Goal: Find specific page/section: Find specific page/section

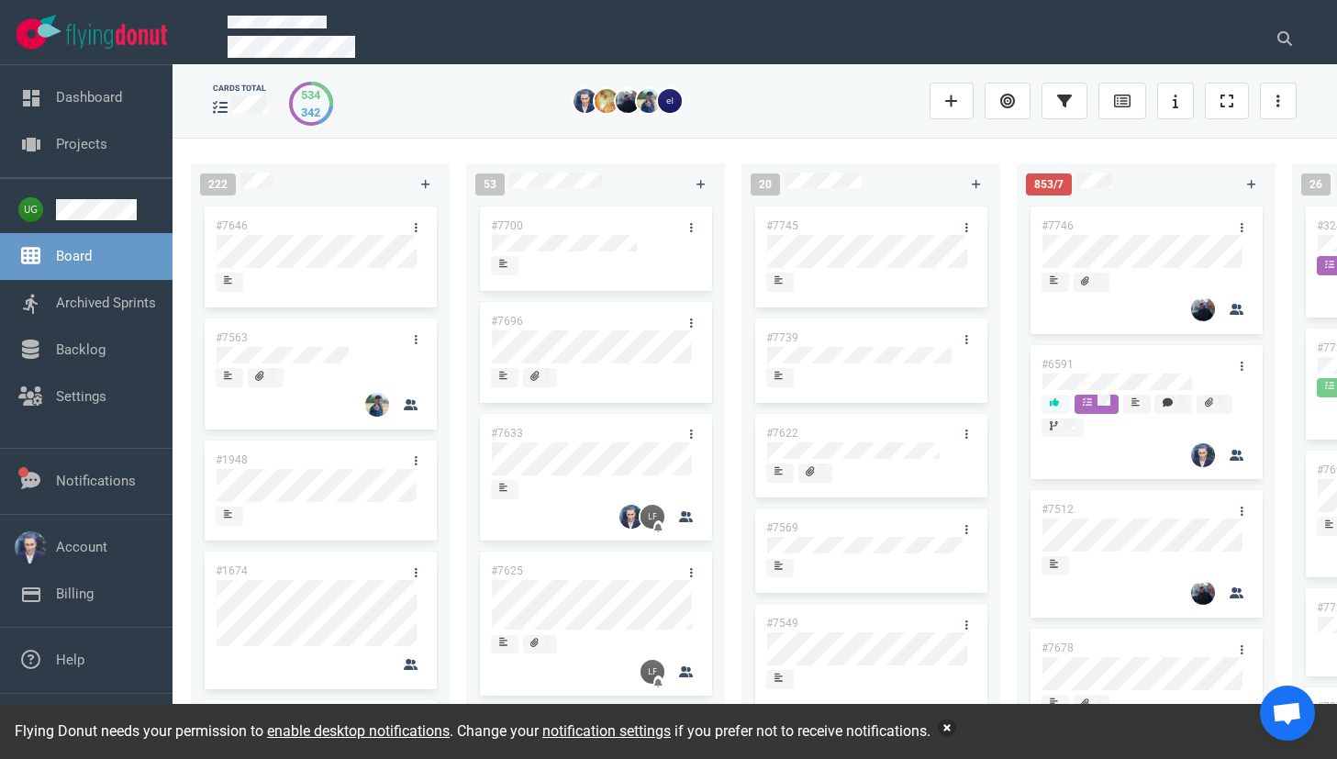
click at [956, 726] on button "button" at bounding box center [946, 727] width 18 height 18
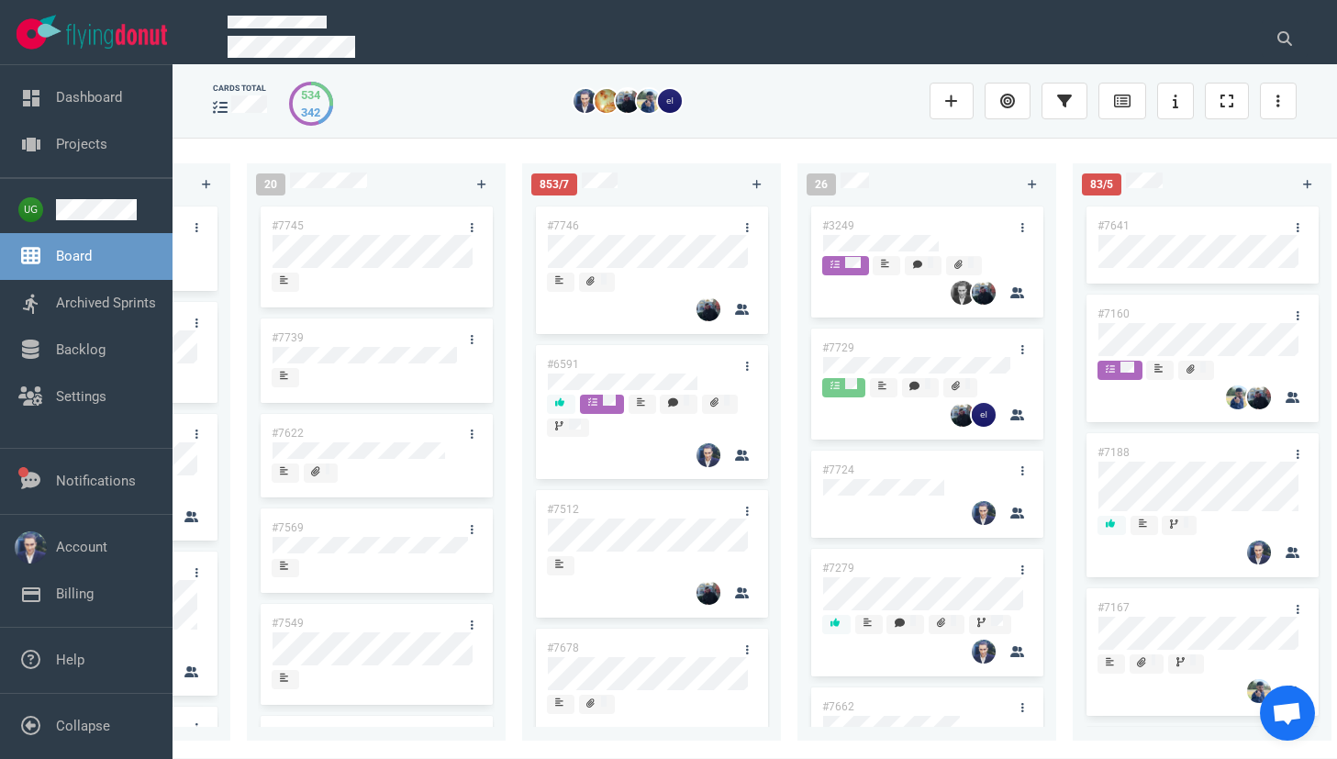
scroll to position [0, 494]
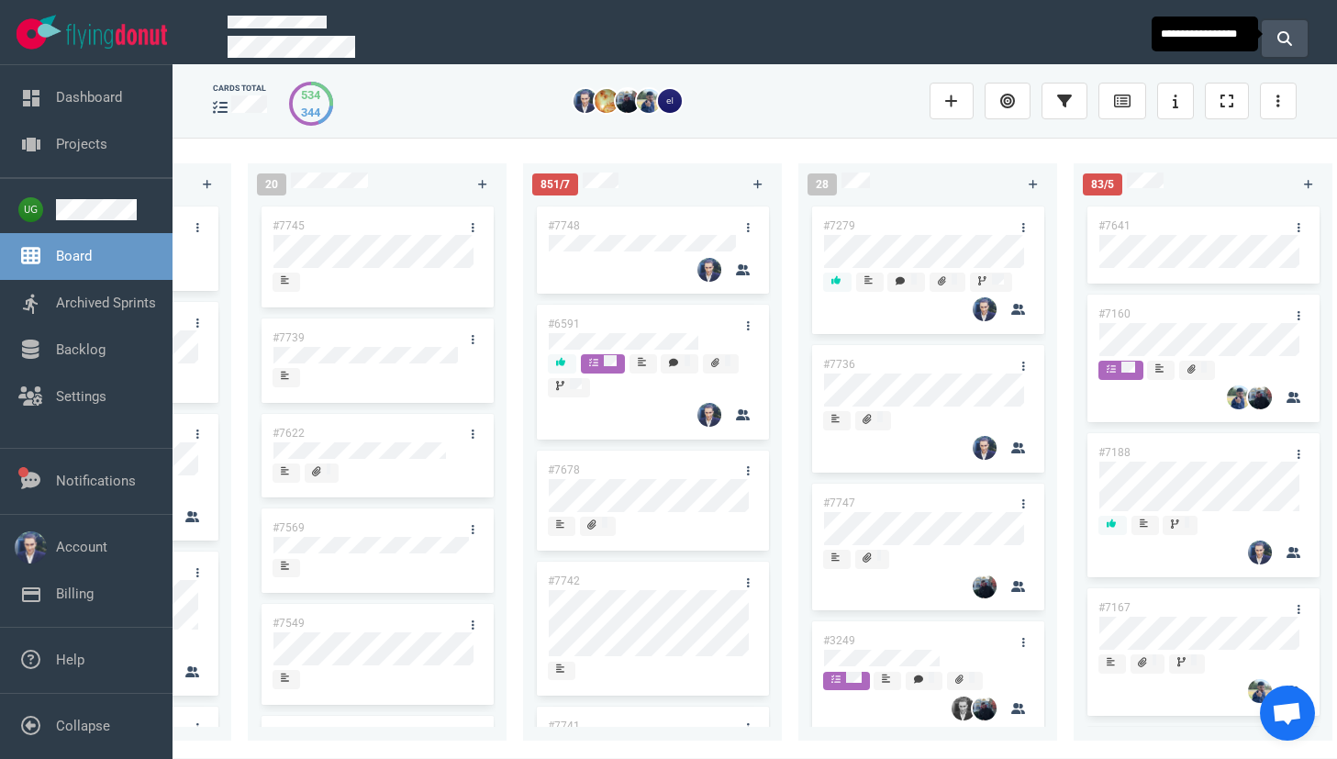
click at [1301, 34] on button at bounding box center [1284, 38] width 46 height 37
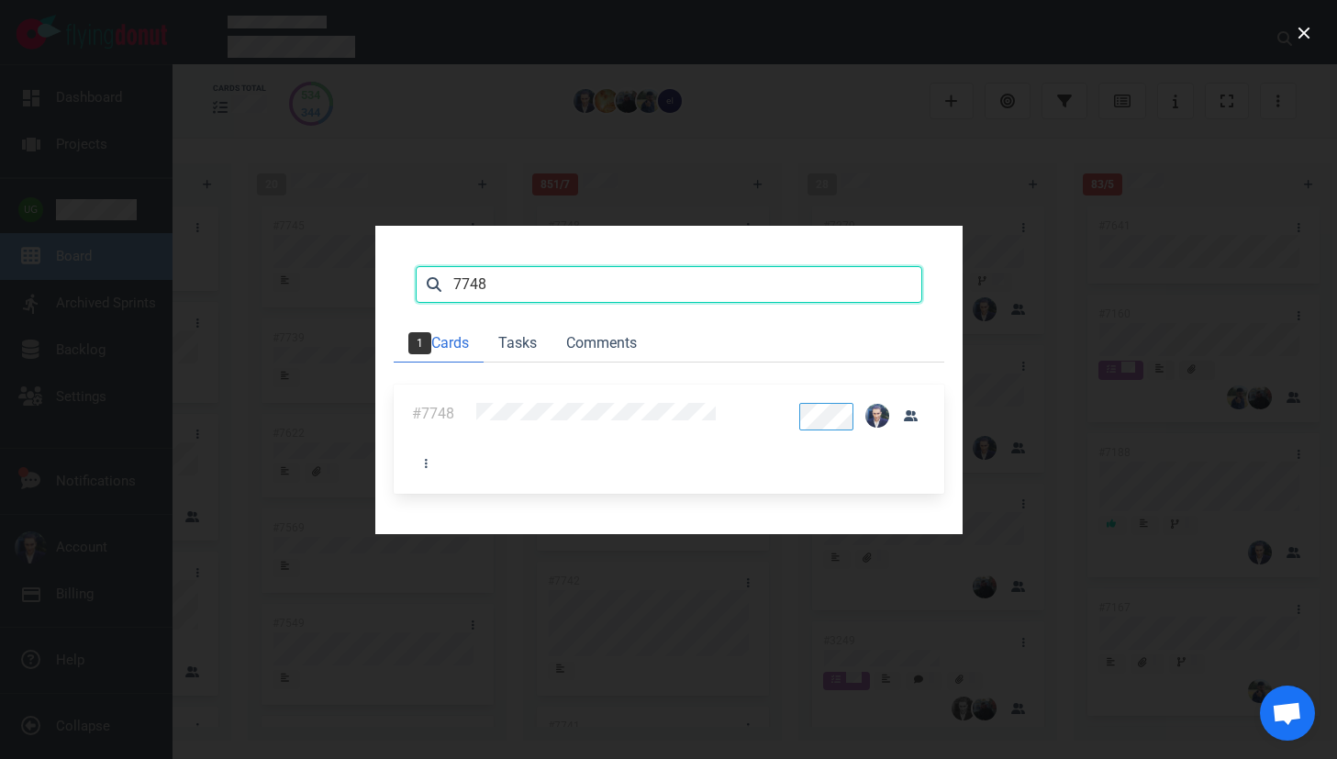
click at [922, 266] on input "7748" at bounding box center [669, 284] width 506 height 37
type input "5"
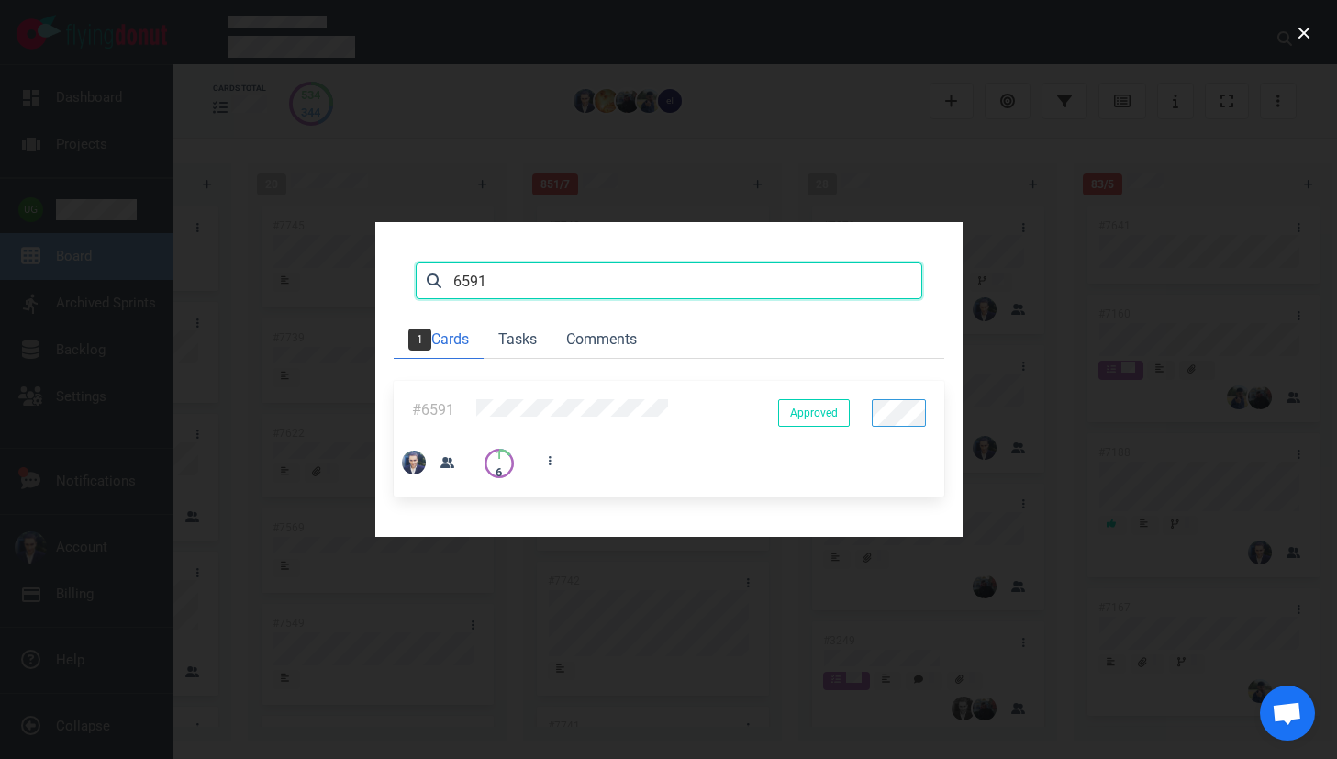
type input "6591"
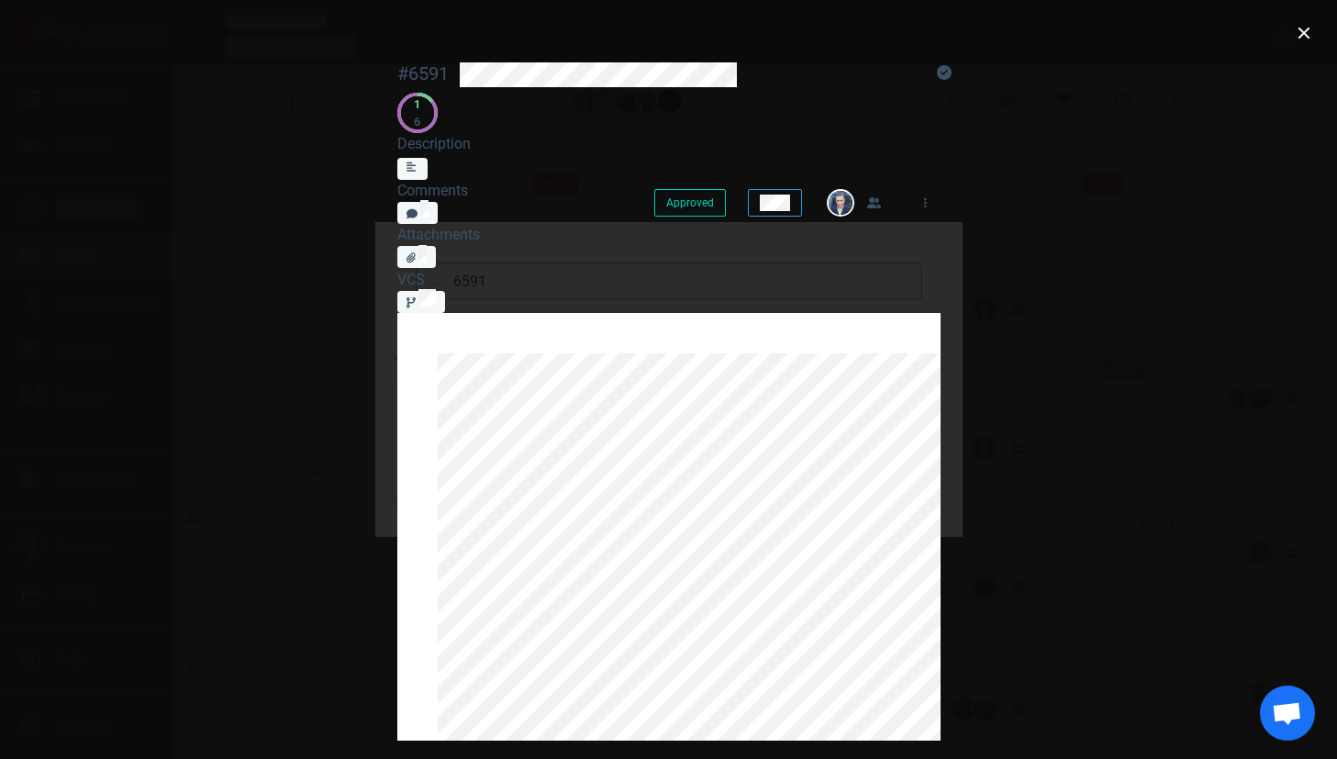
scroll to position [1920, 0]
click at [1303, 31] on button "close" at bounding box center [1303, 32] width 29 height 29
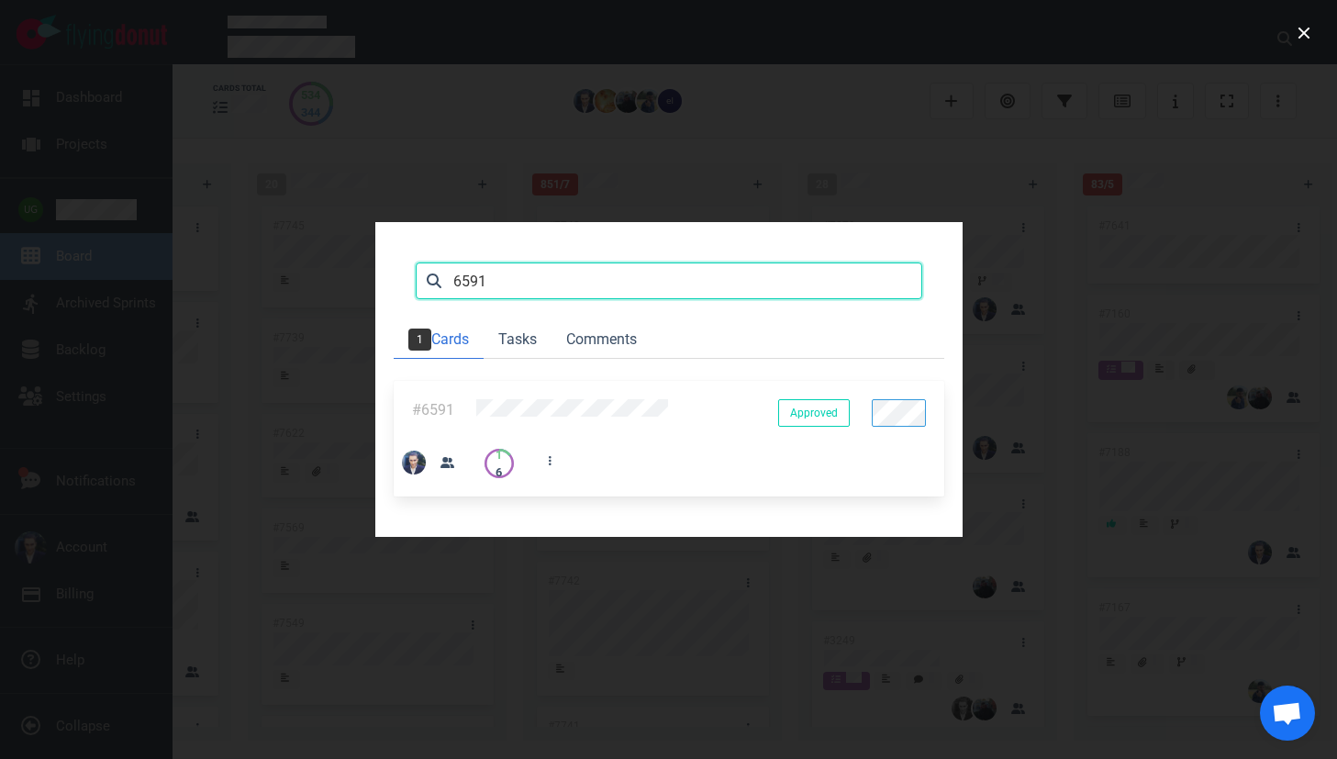
click at [455, 262] on input "6591" at bounding box center [669, 280] width 506 height 37
click button "Search" at bounding box center [0, 0] width 0 height 0
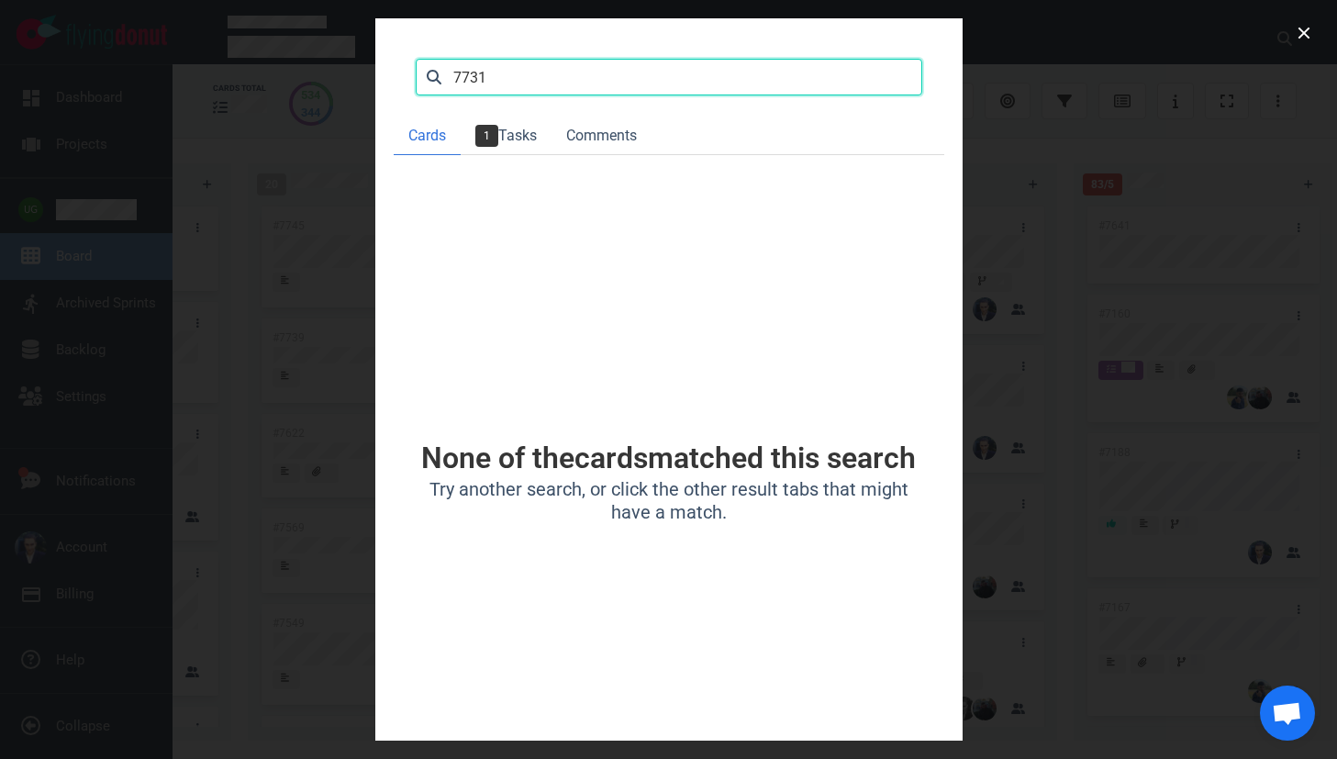
click at [416, 79] on input "7731" at bounding box center [669, 77] width 506 height 37
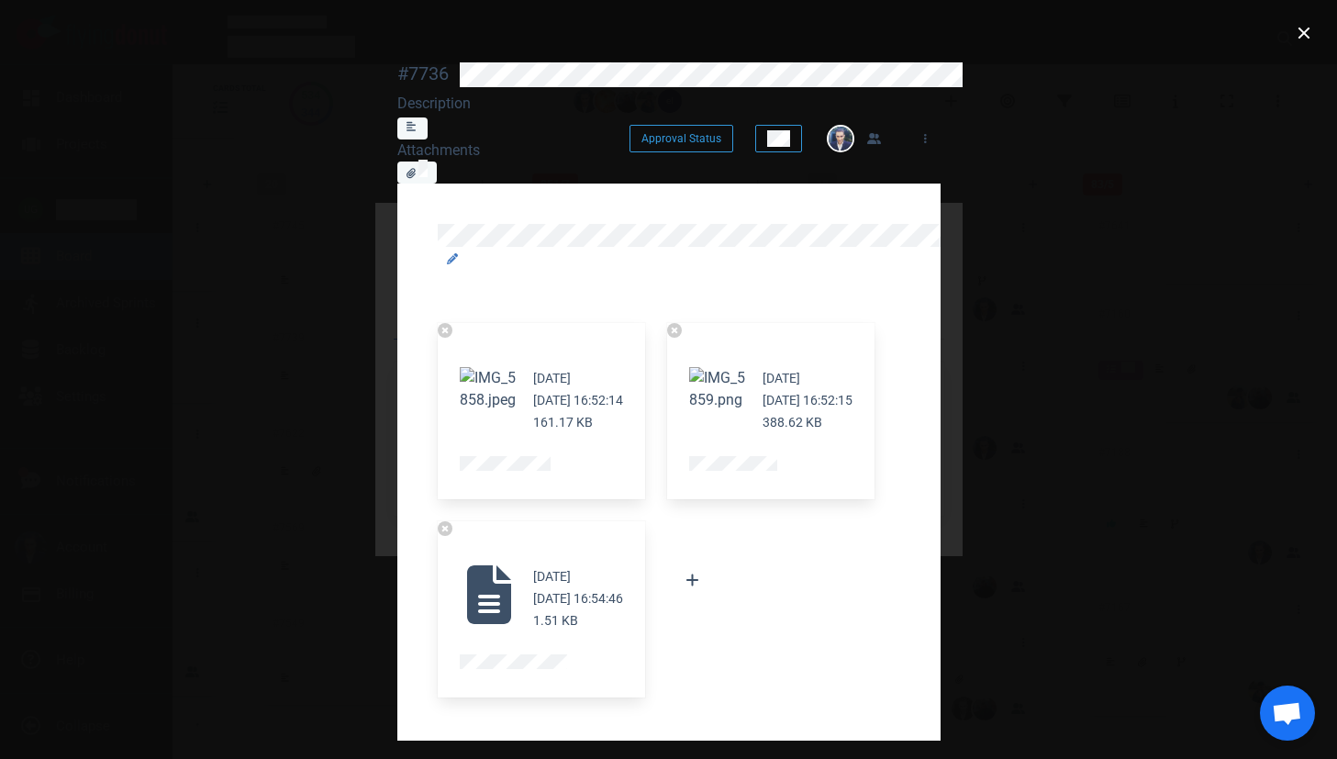
click at [460, 367] on button "Zoom image" at bounding box center [489, 389] width 59 height 44
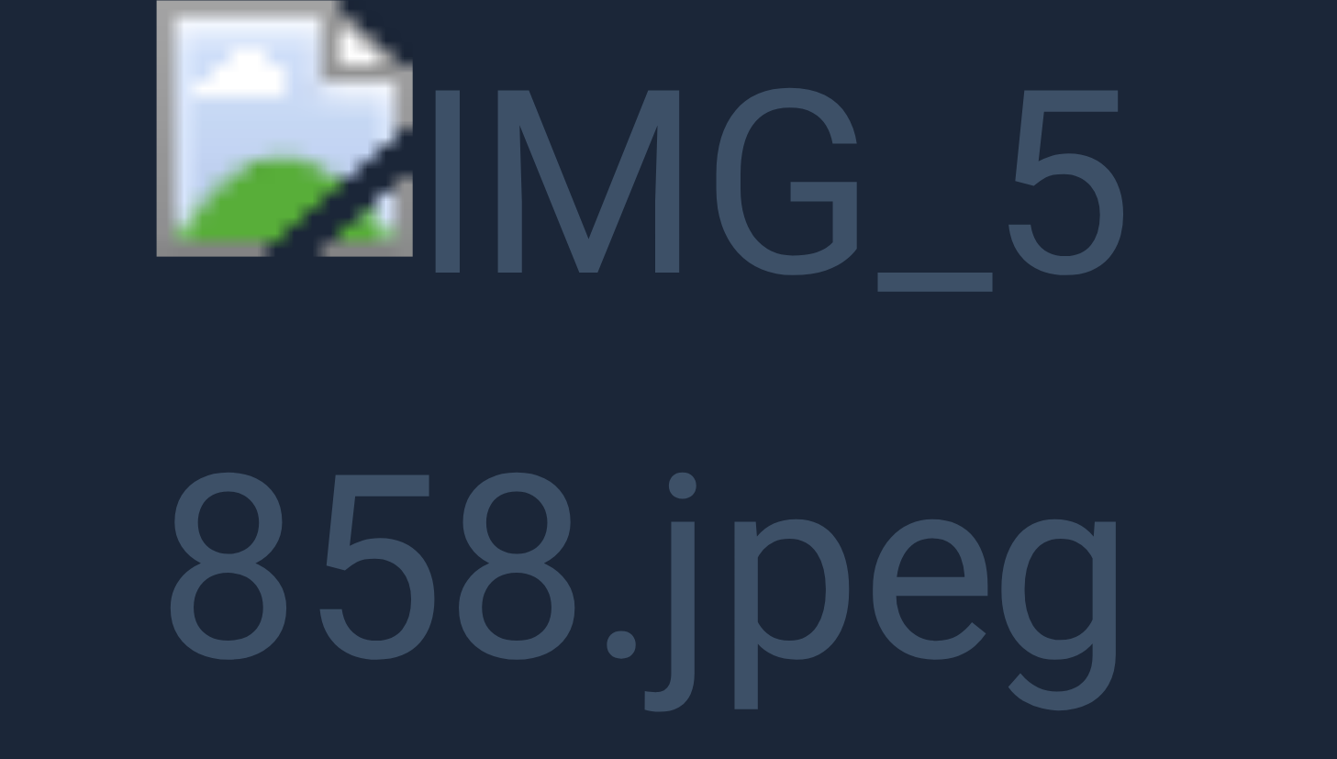
click at [395, 314] on button "Unzoom image" at bounding box center [668, 379] width 1337 height 759
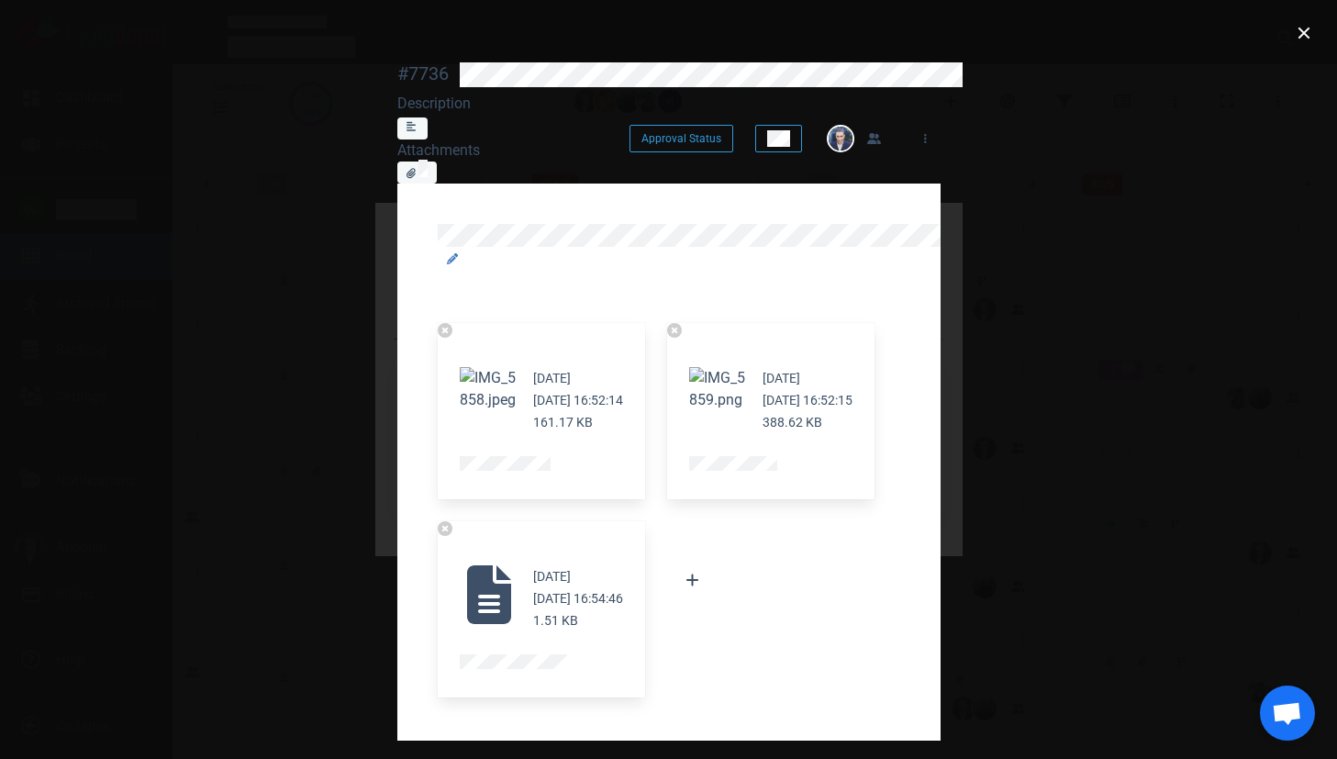
click at [460, 367] on button "Zoom image" at bounding box center [489, 389] width 59 height 44
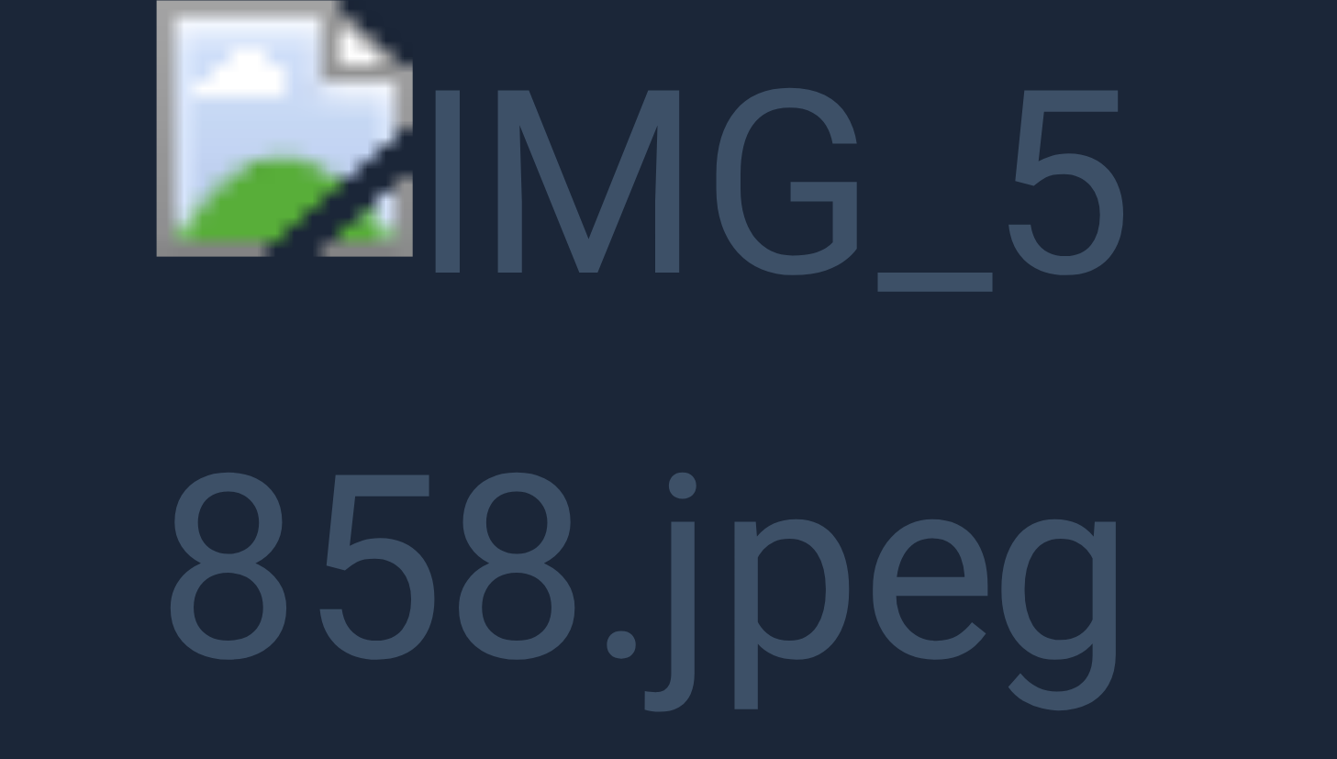
click at [103, 275] on button "Unzoom image" at bounding box center [668, 379] width 1337 height 759
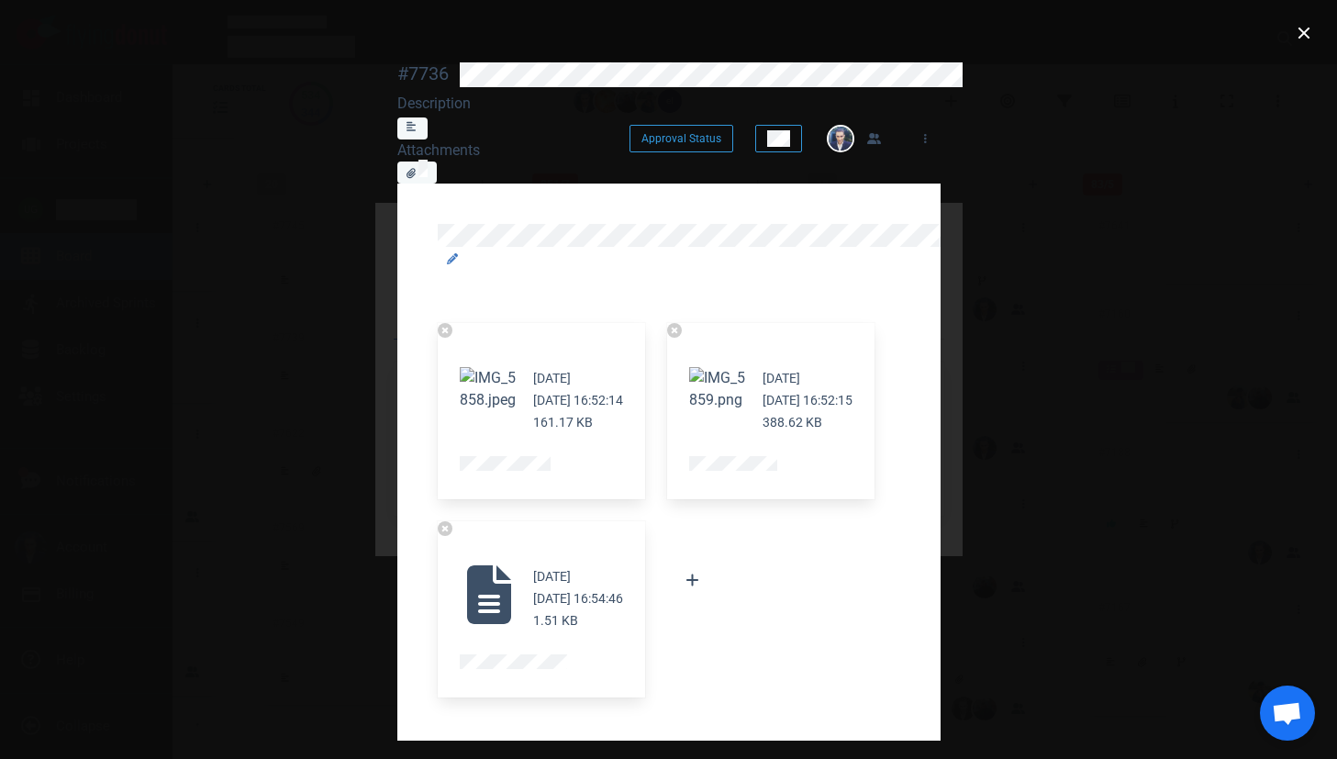
click at [689, 367] on button "Zoom image" at bounding box center [718, 389] width 59 height 44
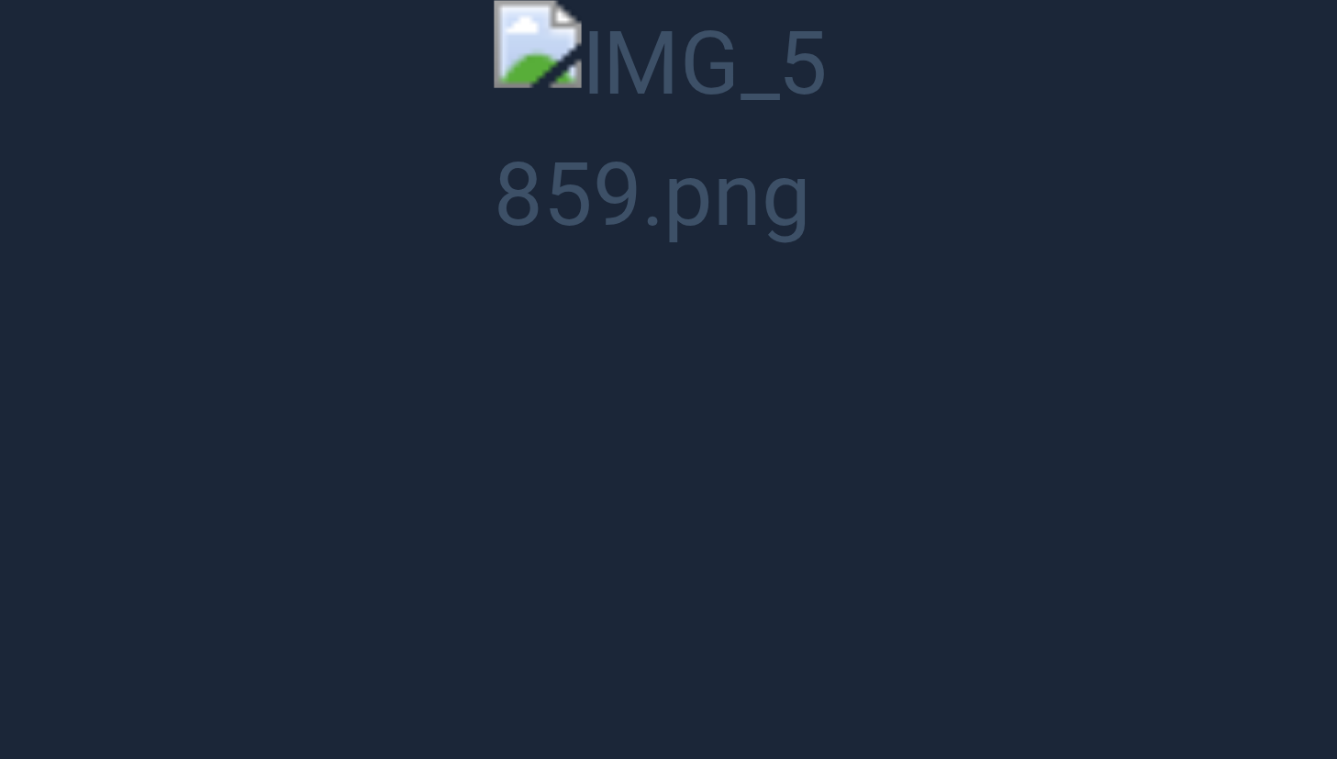
click at [680, 301] on button "Unzoom image" at bounding box center [668, 379] width 1337 height 759
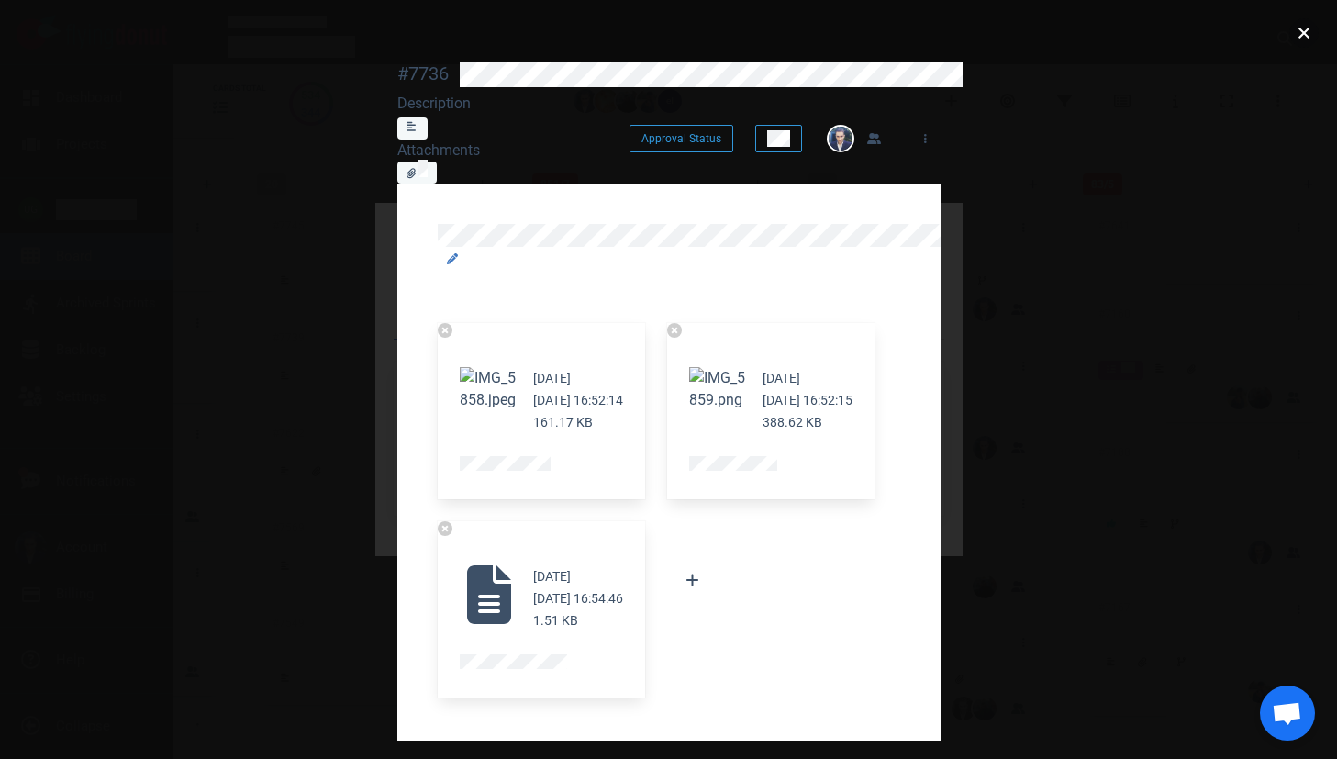
click at [1299, 44] on button "close" at bounding box center [1303, 32] width 29 height 29
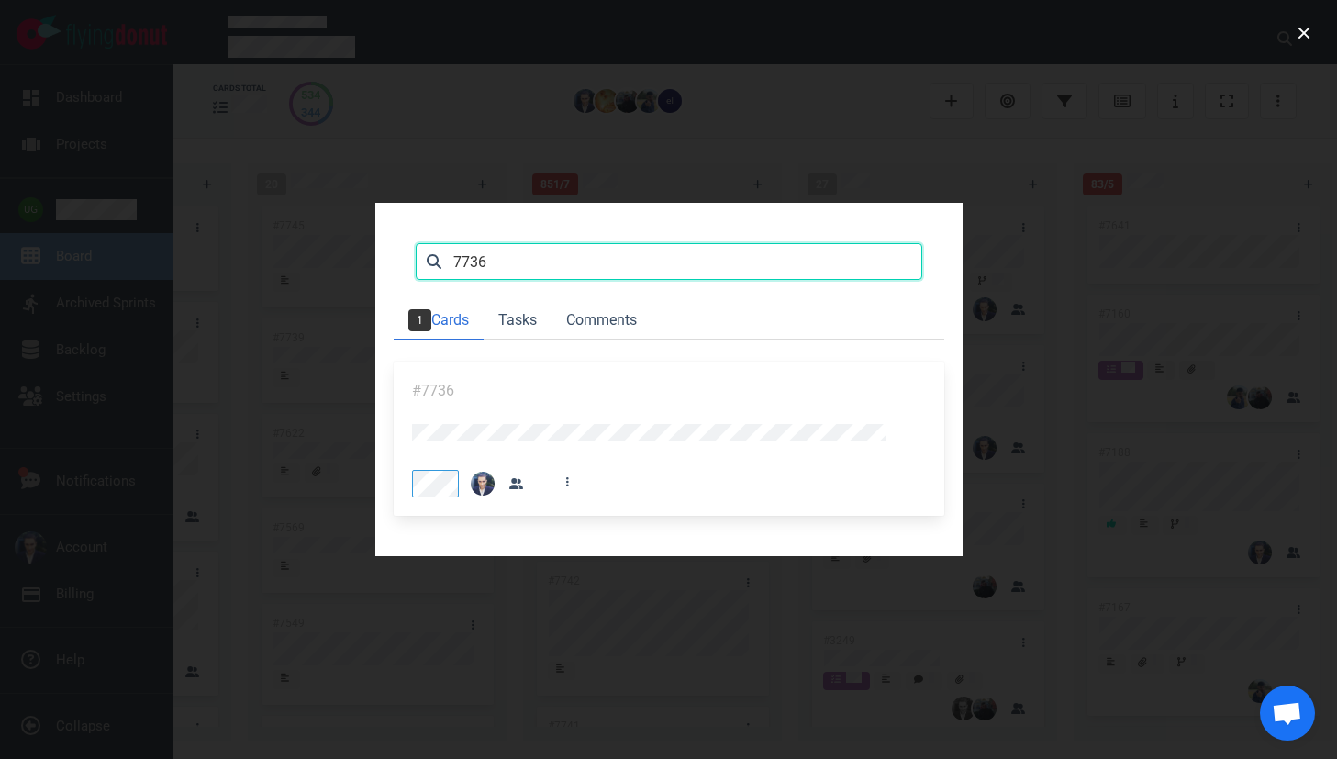
click at [718, 243] on input "7736" at bounding box center [669, 261] width 506 height 37
click at [424, 243] on input "7736" at bounding box center [669, 261] width 506 height 37
click button "Search" at bounding box center [0, 0] width 0 height 0
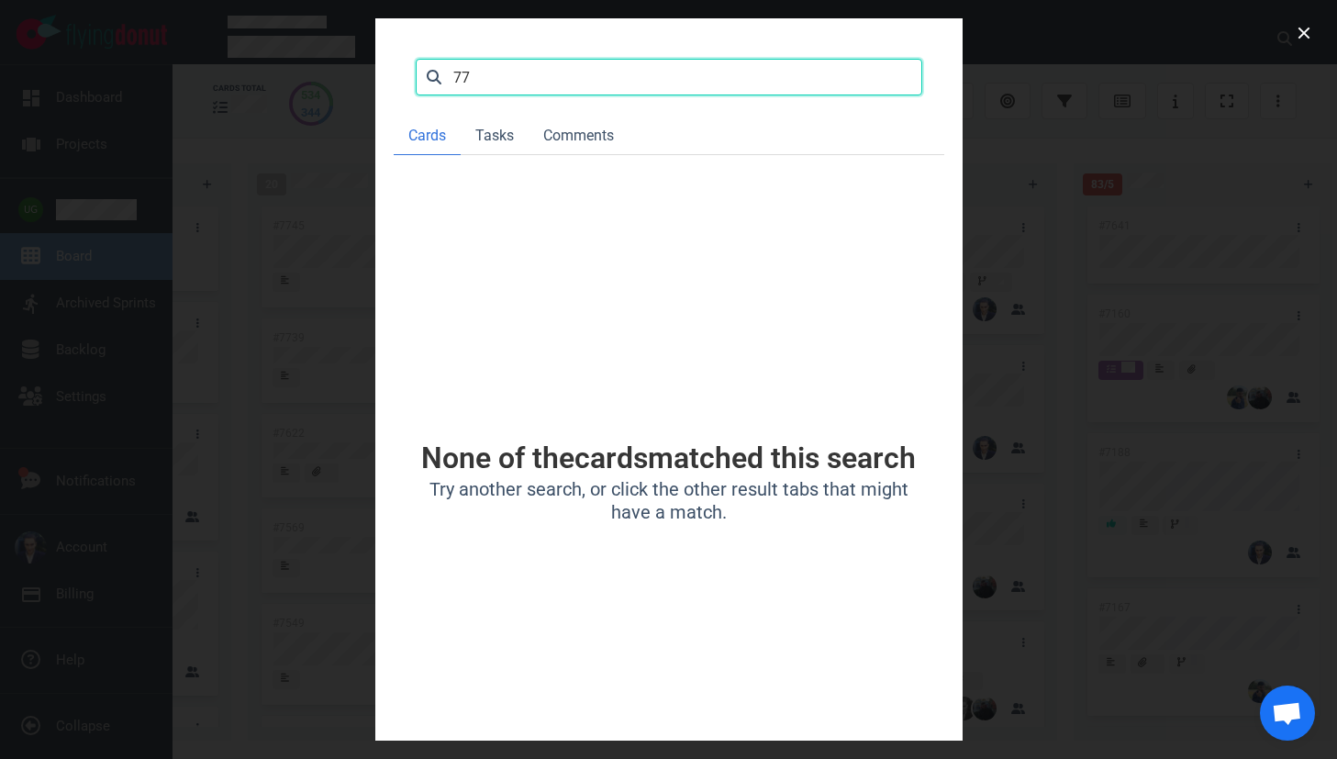
type input "7"
click at [416, 73] on input "text" at bounding box center [669, 77] width 506 height 37
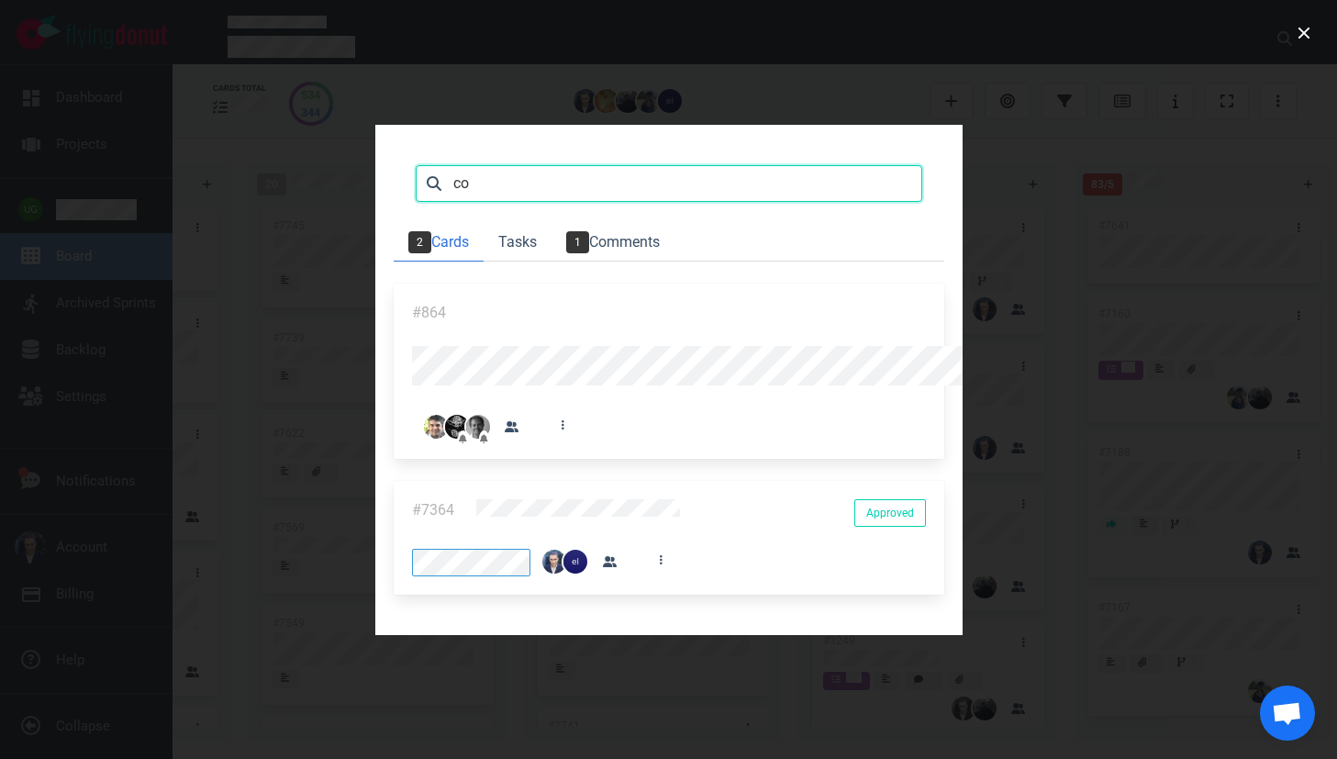
type input "c"
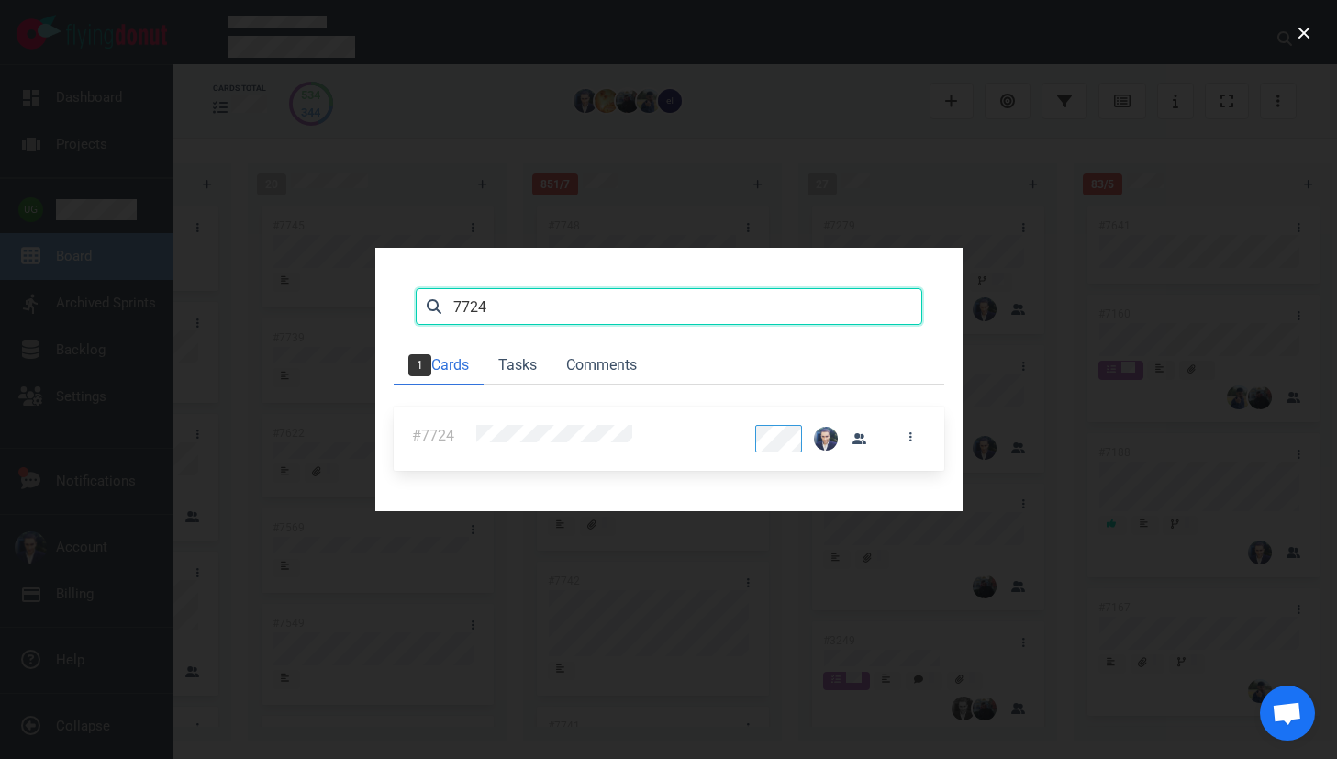
type input "7724"
click at [394, 406] on div "#7724" at bounding box center [669, 438] width 550 height 64
click at [416, 288] on input "7724" at bounding box center [669, 306] width 506 height 37
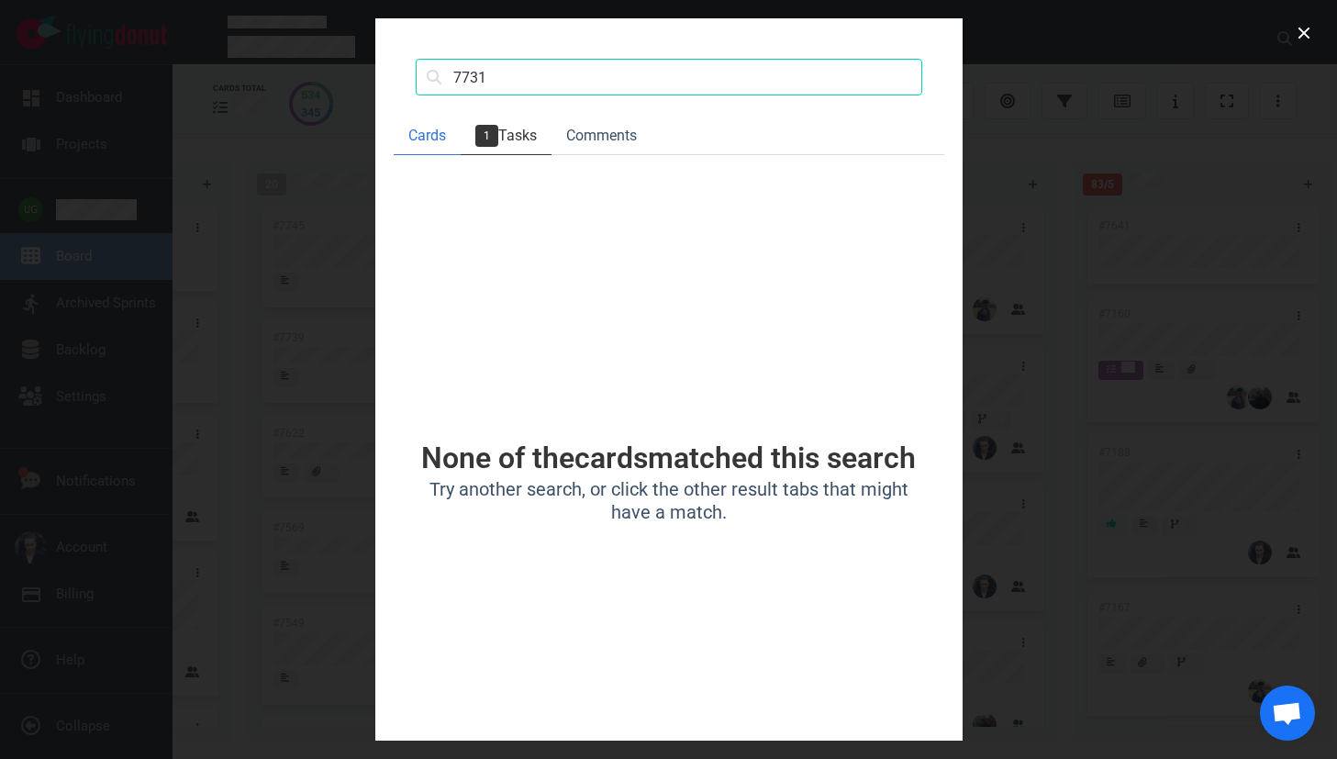
click at [460, 146] on link "1 Tasks" at bounding box center [505, 136] width 91 height 38
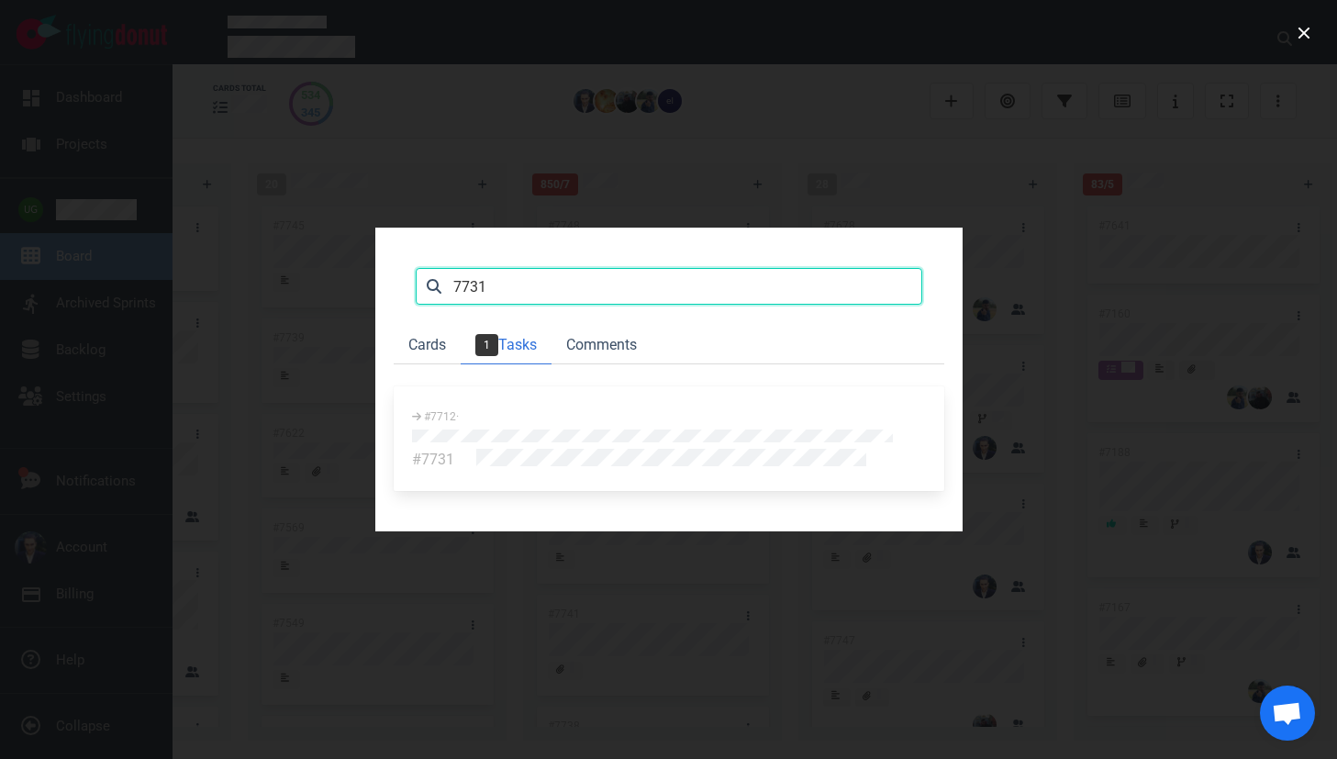
click at [416, 268] on input "7731" at bounding box center [669, 286] width 506 height 37
click at [523, 268] on input "7731" at bounding box center [669, 286] width 506 height 37
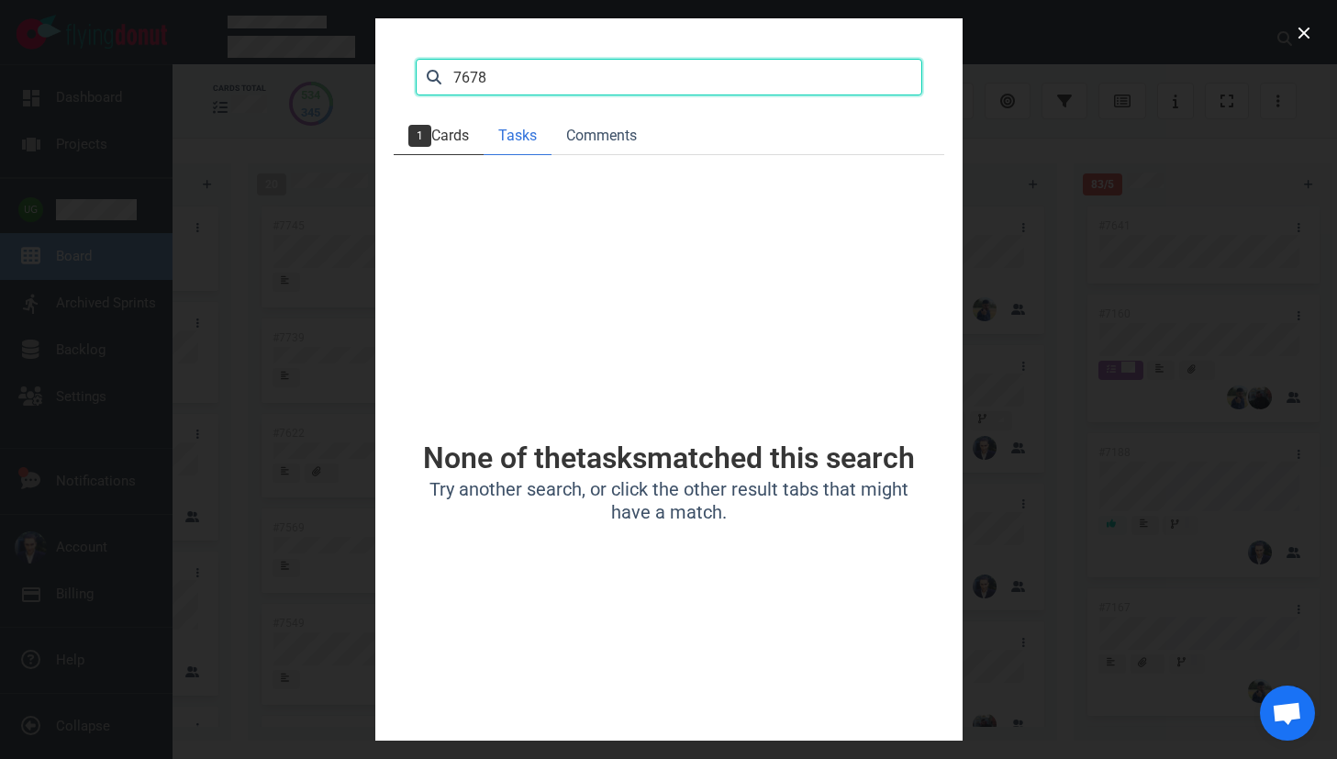
type input "7678"
click at [394, 136] on link "1 Cards" at bounding box center [439, 136] width 90 height 38
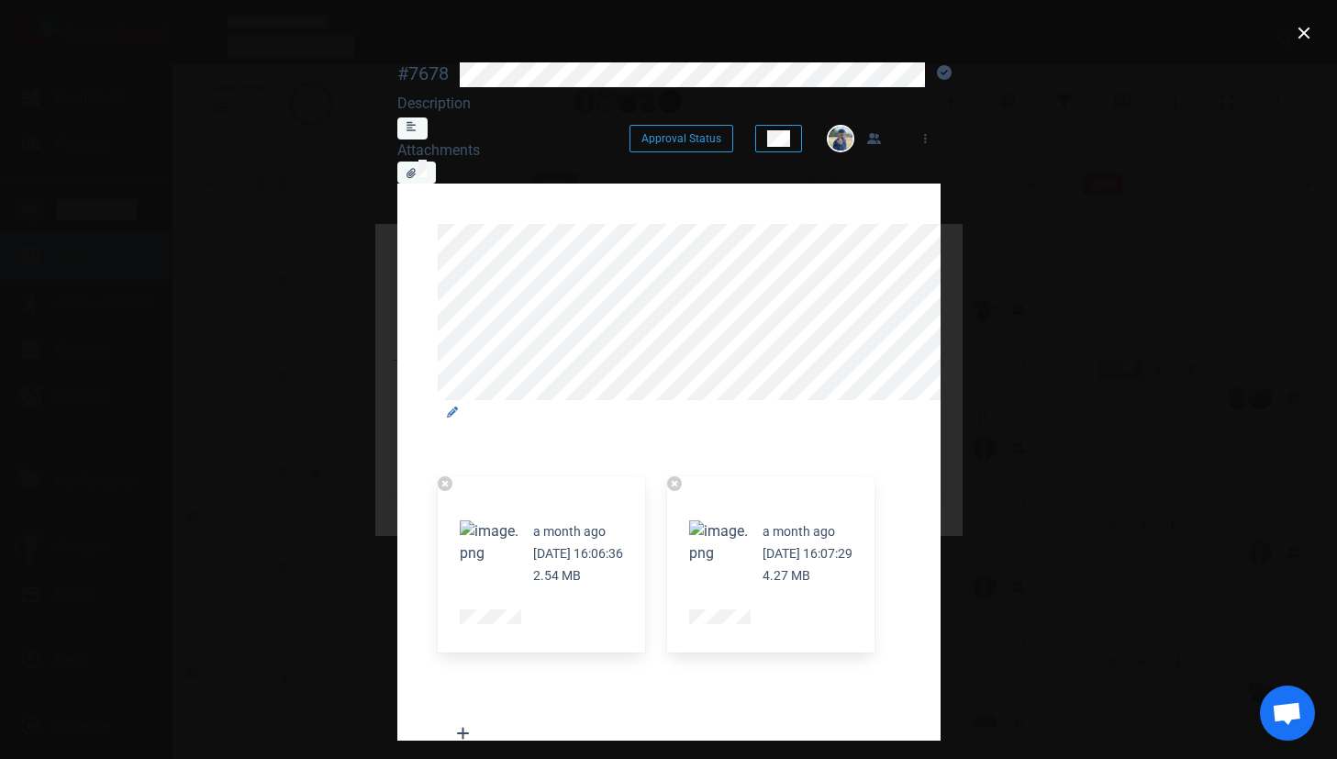
click at [460, 520] on button "Zoom image" at bounding box center [489, 542] width 59 height 44
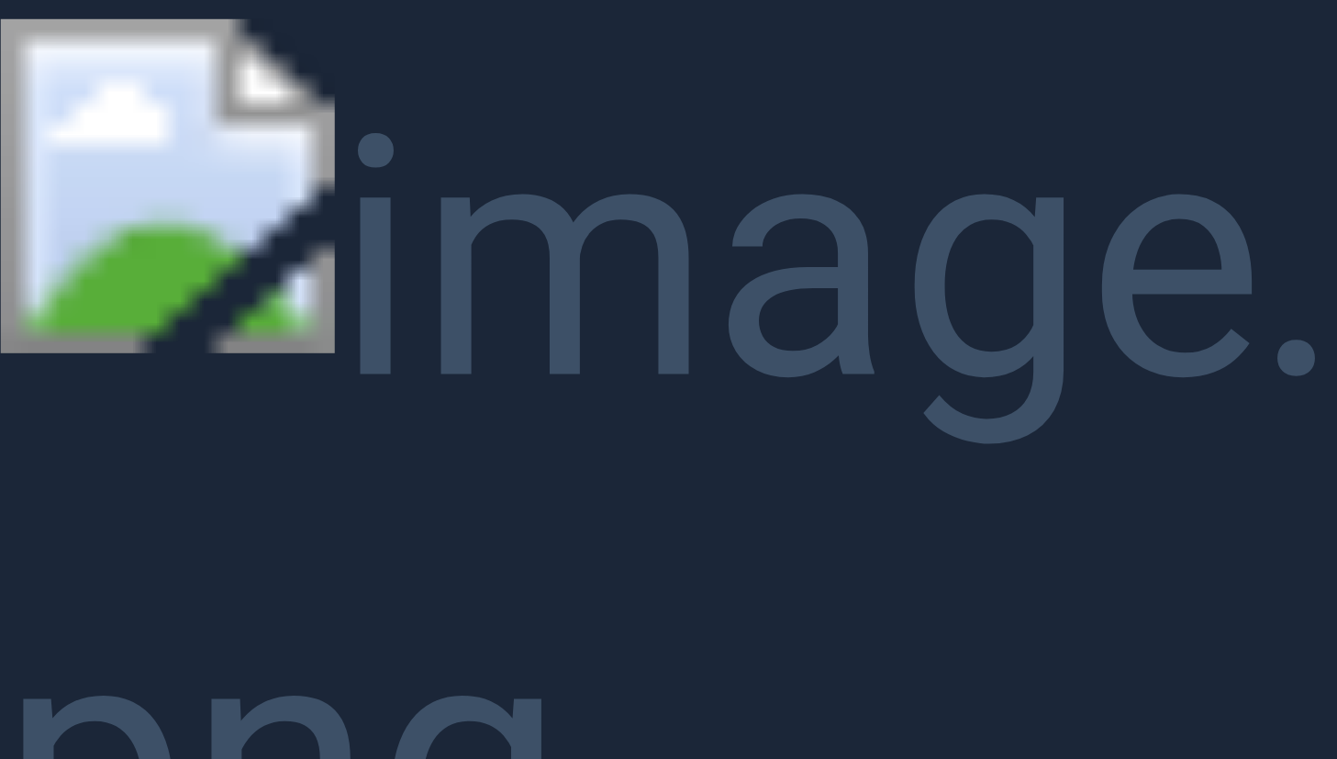
click at [414, 308] on button "Unzoom image" at bounding box center [668, 379] width 1337 height 759
